Goal: Information Seeking & Learning: Learn about a topic

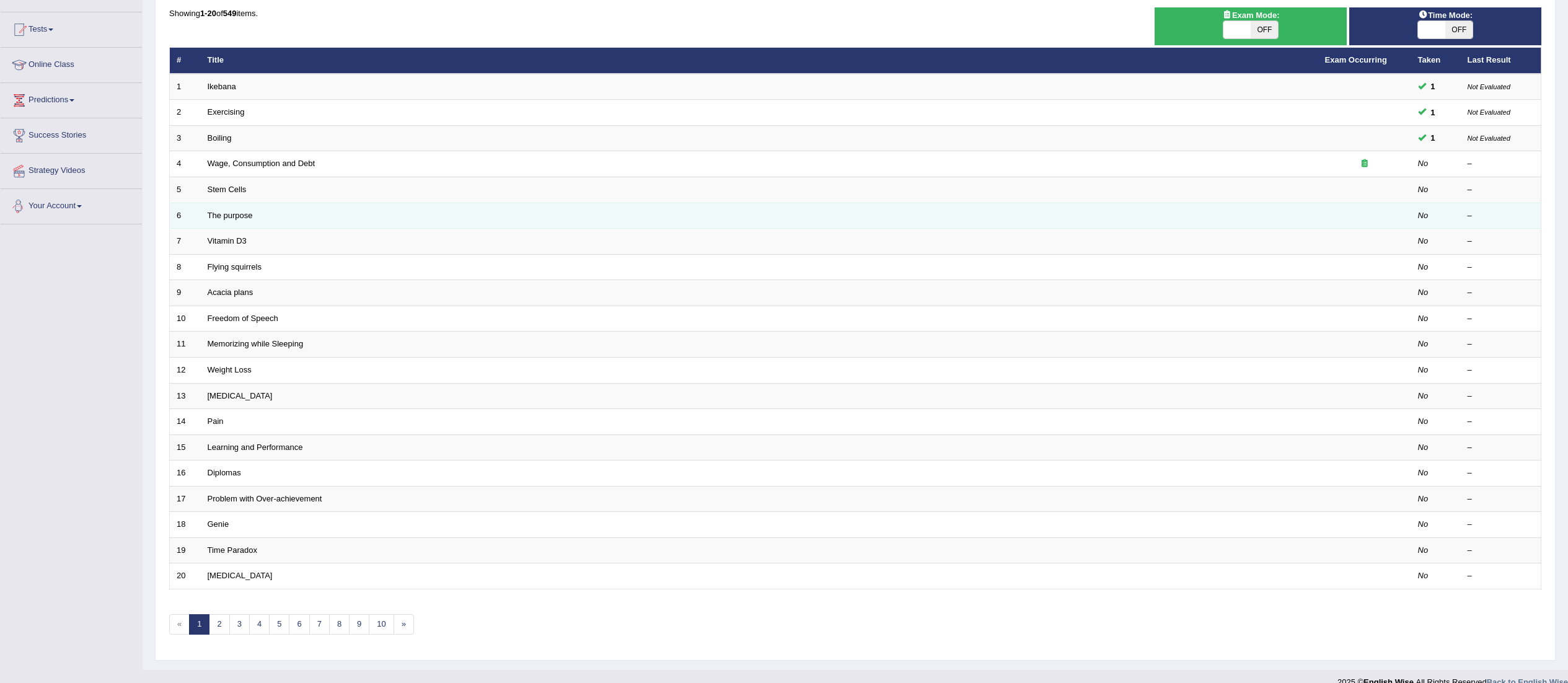
scroll to position [131, 0]
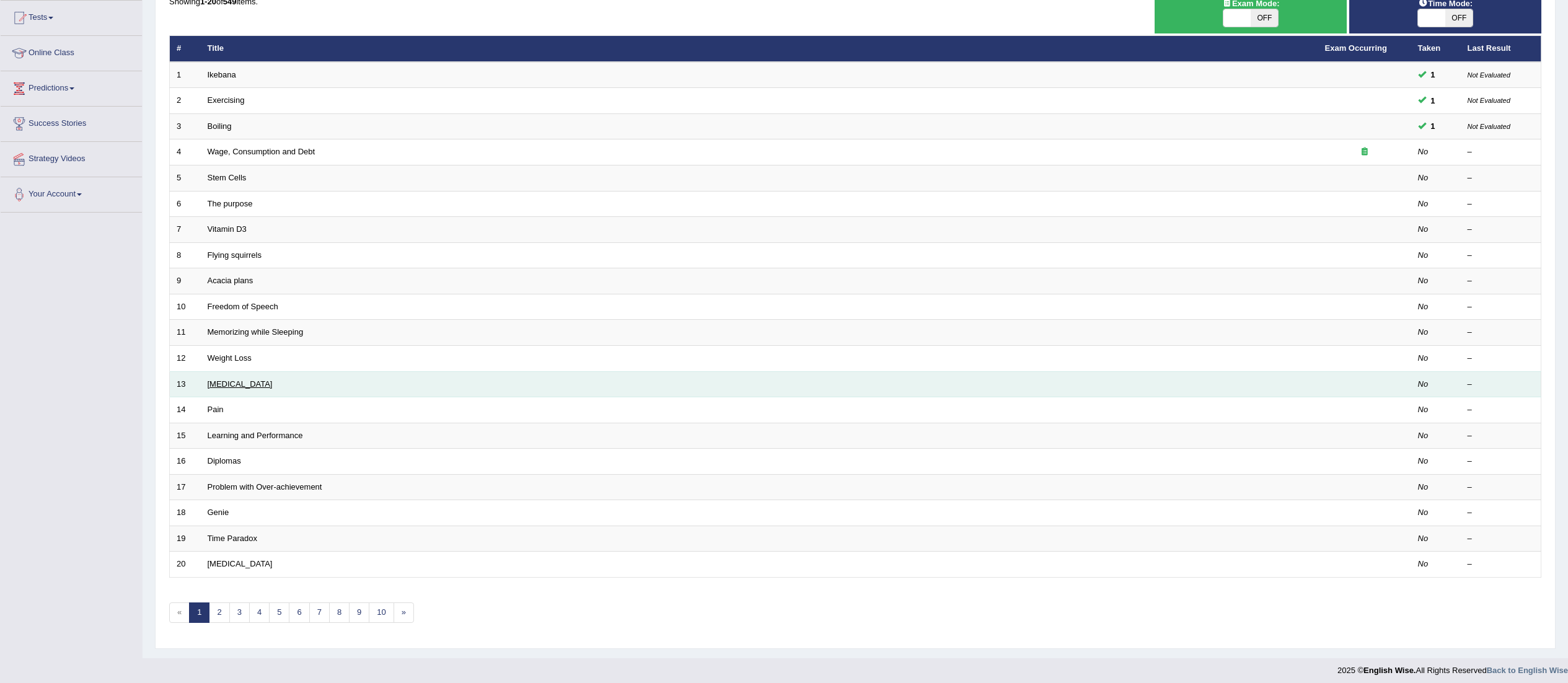
click at [238, 379] on link "[MEDICAL_DATA]" at bounding box center [240, 383] width 65 height 9
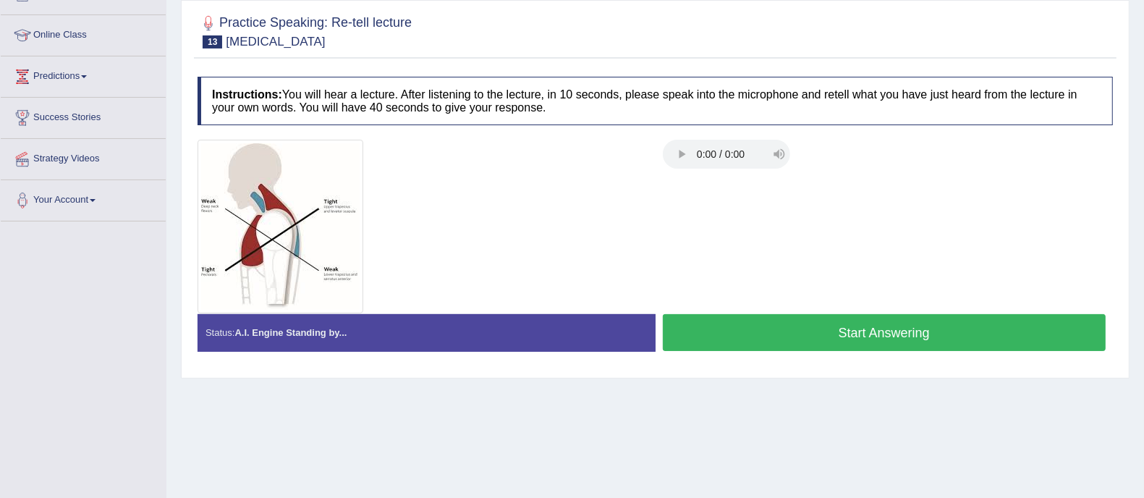
scroll to position [90, 0]
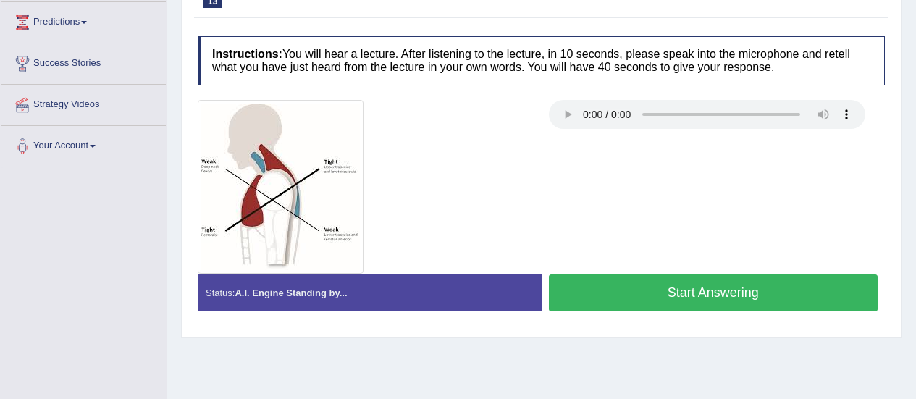
click at [594, 187] on div at bounding box center [540, 187] width 701 height 174
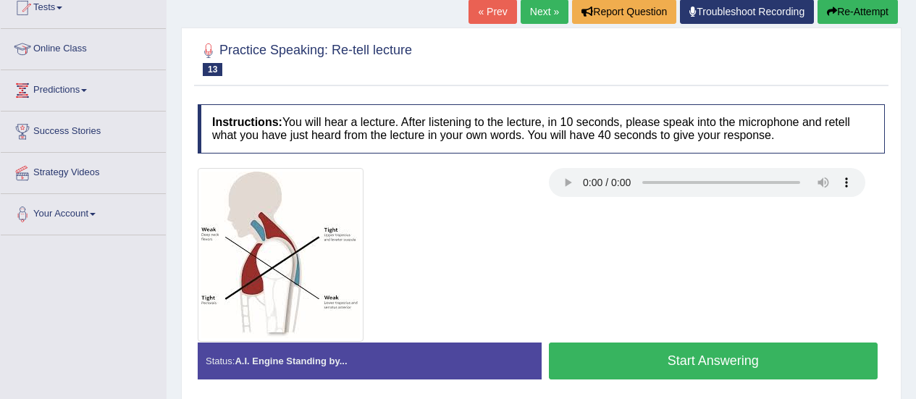
scroll to position [162, 0]
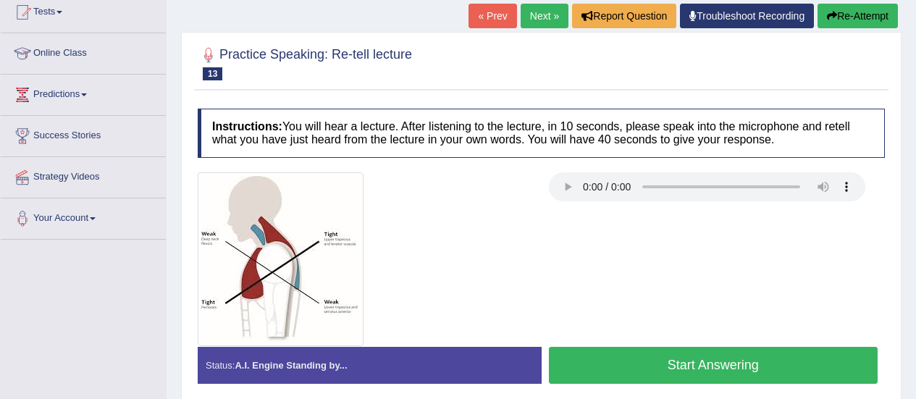
click at [733, 355] on button "Start Answering" at bounding box center [713, 365] width 329 height 37
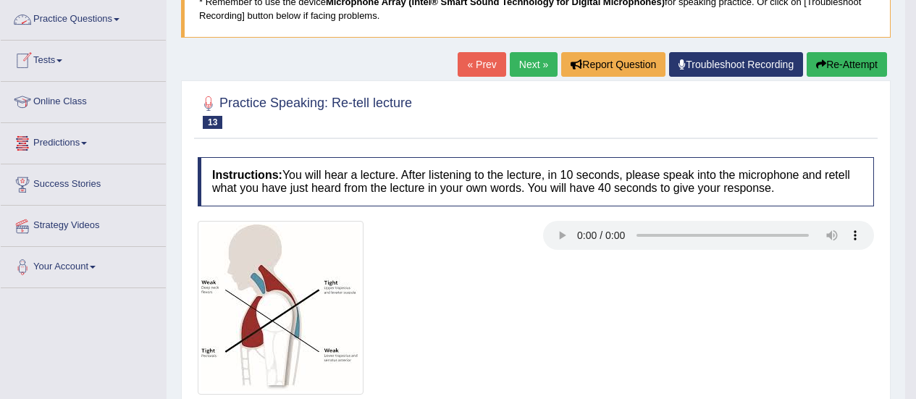
scroll to position [145, 0]
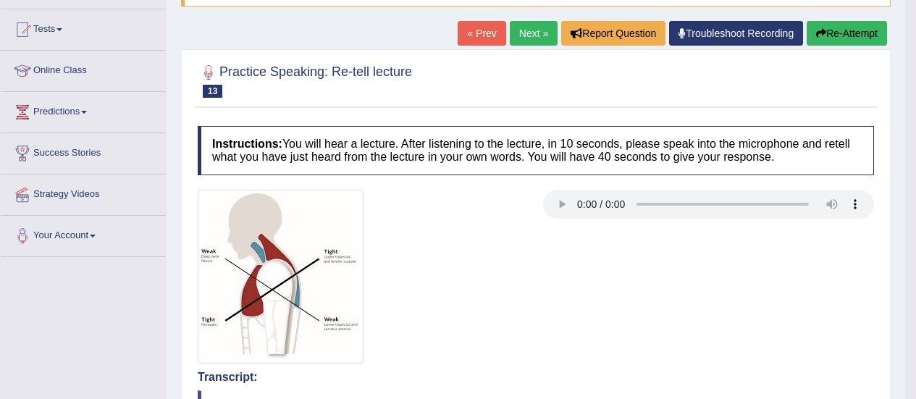
click at [510, 30] on link "Next »" at bounding box center [534, 33] width 48 height 25
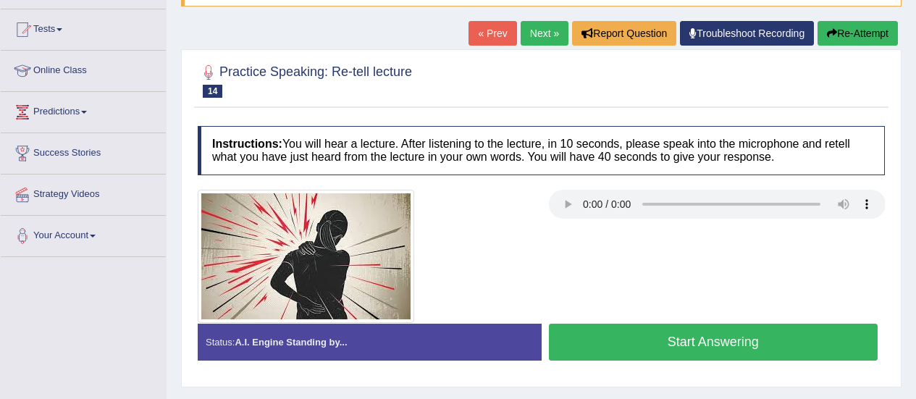
click at [628, 345] on button "Start Answering" at bounding box center [713, 342] width 329 height 37
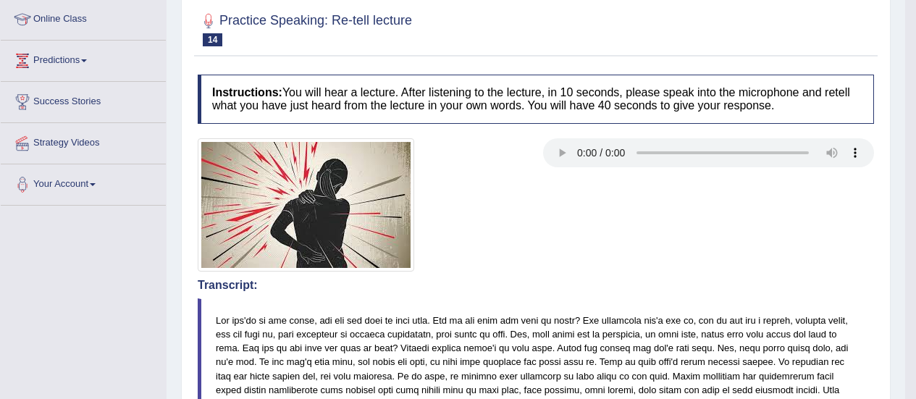
scroll to position [145, 0]
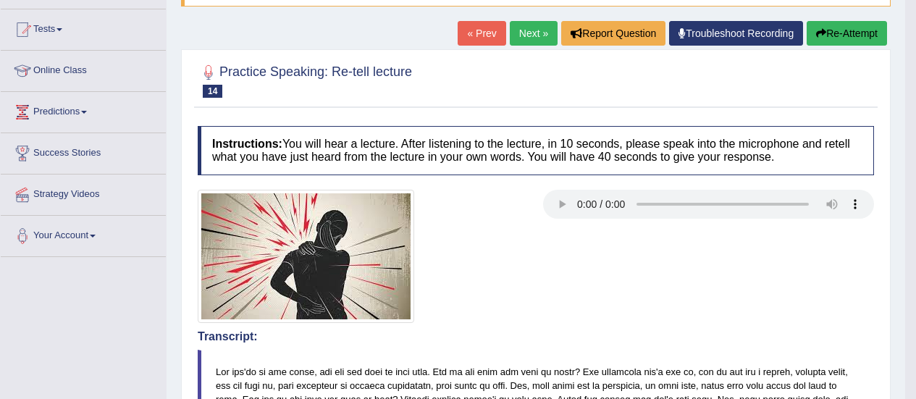
click at [515, 42] on link "Next »" at bounding box center [534, 33] width 48 height 25
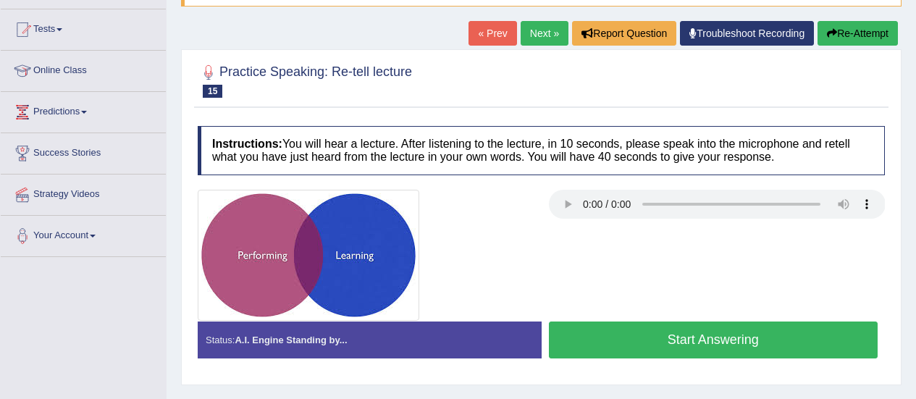
click at [671, 339] on button "Start Answering" at bounding box center [713, 339] width 329 height 37
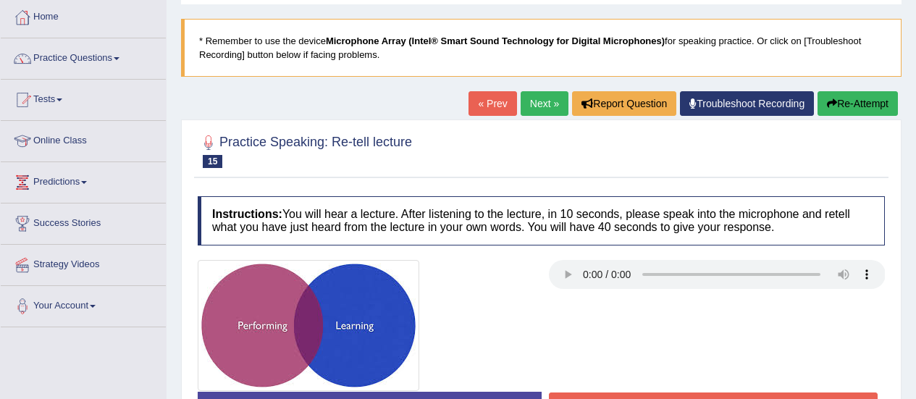
click at [671, 339] on div at bounding box center [540, 325] width 701 height 131
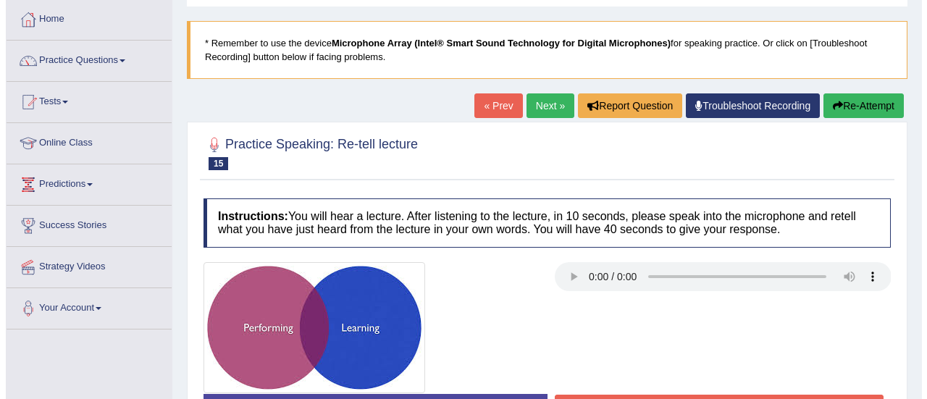
scroll to position [290, 0]
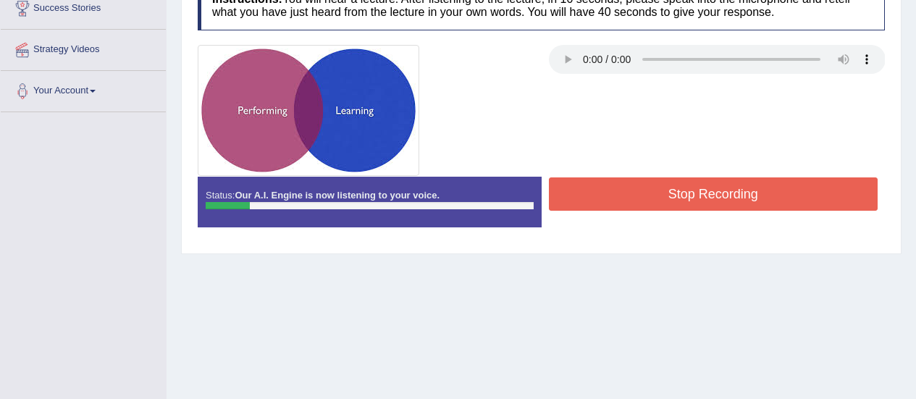
click at [673, 184] on button "Stop Recording" at bounding box center [713, 193] width 329 height 33
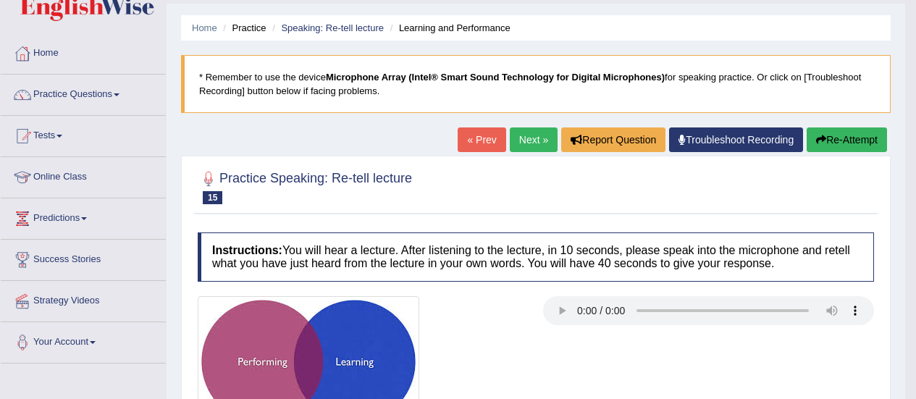
scroll to position [0, 0]
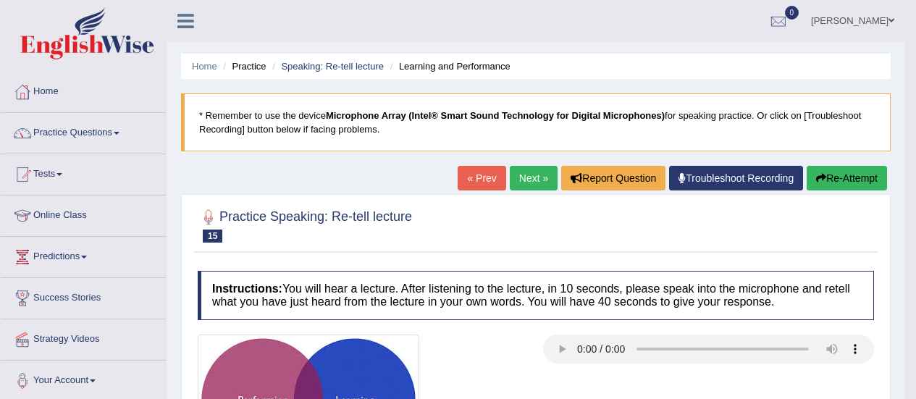
click at [829, 177] on button "Re-Attempt" at bounding box center [846, 178] width 80 height 25
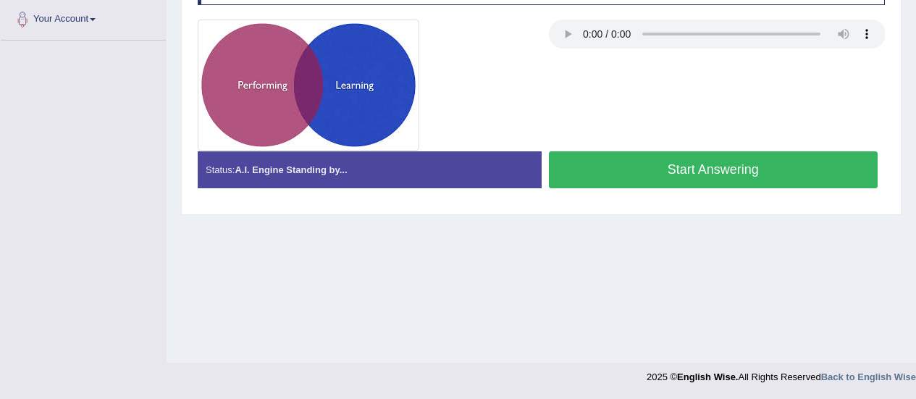
click at [679, 185] on button "Start Answering" at bounding box center [713, 169] width 329 height 37
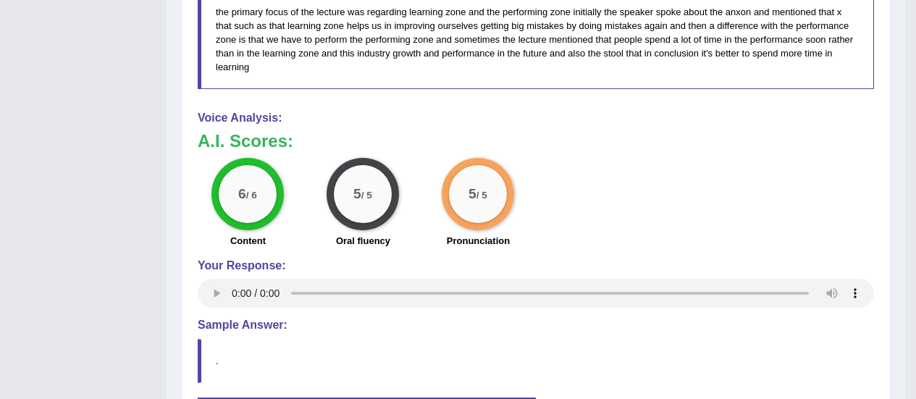
scroll to position [796, 0]
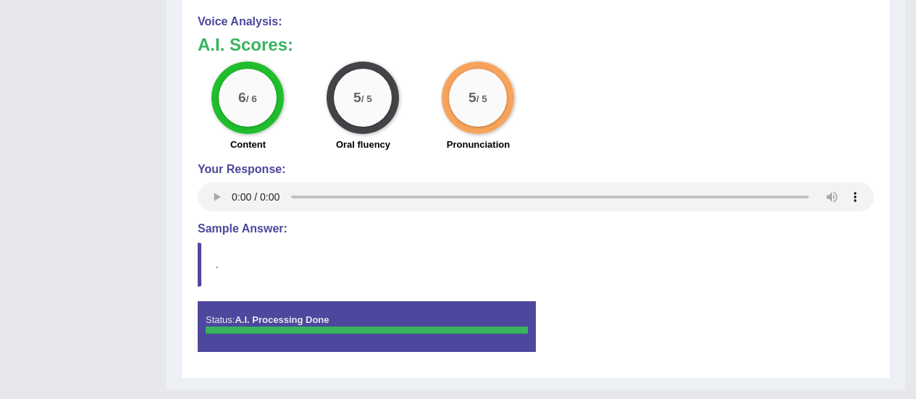
click at [216, 182] on div "Your Response:" at bounding box center [536, 189] width 676 height 53
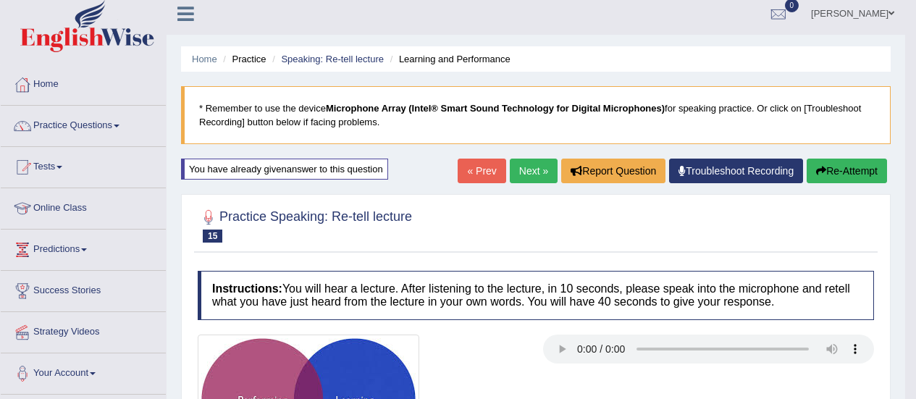
scroll to position [0, 0]
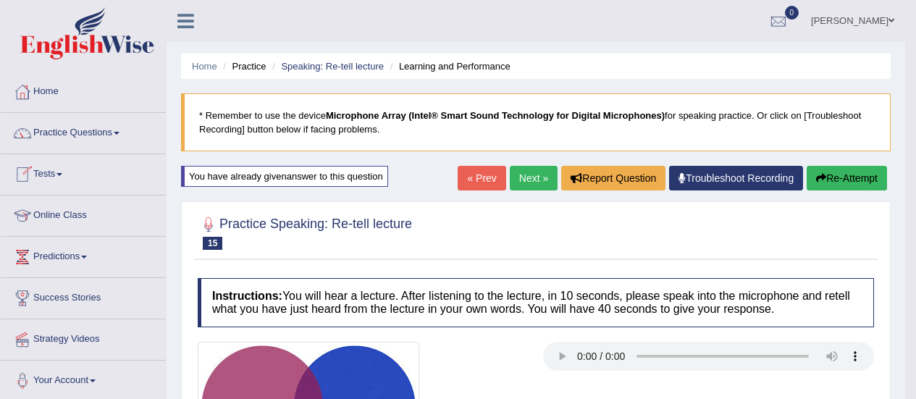
click at [57, 176] on link "Tests" at bounding box center [83, 172] width 165 height 36
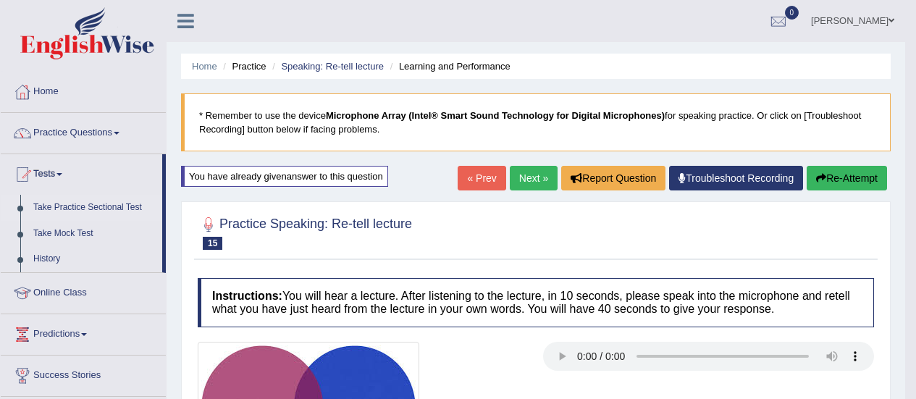
click at [97, 205] on link "Take Practice Sectional Test" at bounding box center [94, 208] width 135 height 26
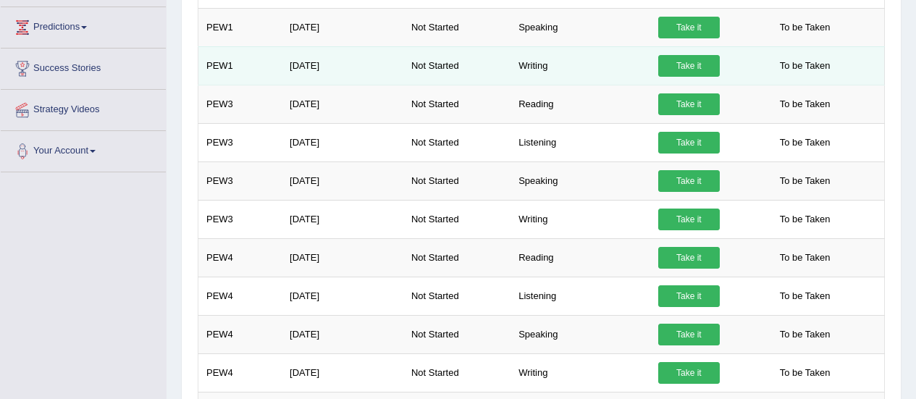
scroll to position [362, 0]
